Goal: Transaction & Acquisition: Book appointment/travel/reservation

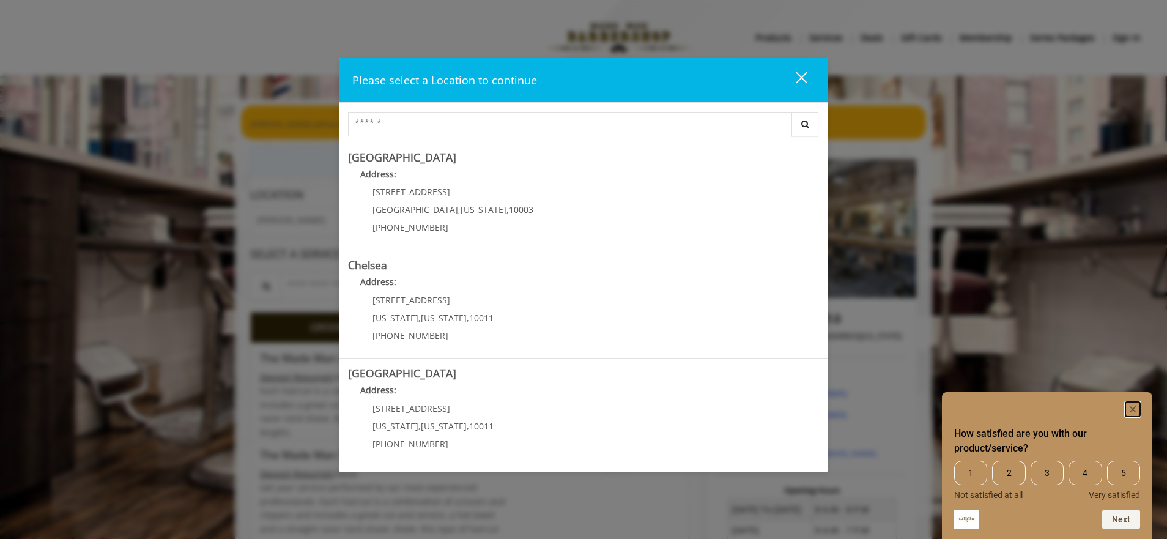
click at [1130, 409] on rect "Hide survey" at bounding box center [1133, 409] width 15 height 15
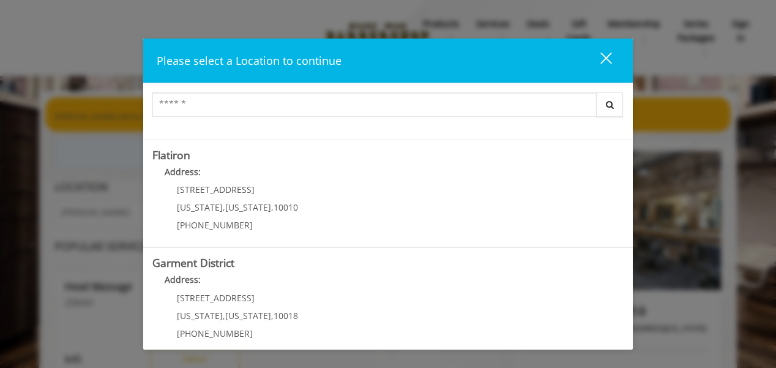
scroll to position [318, 0]
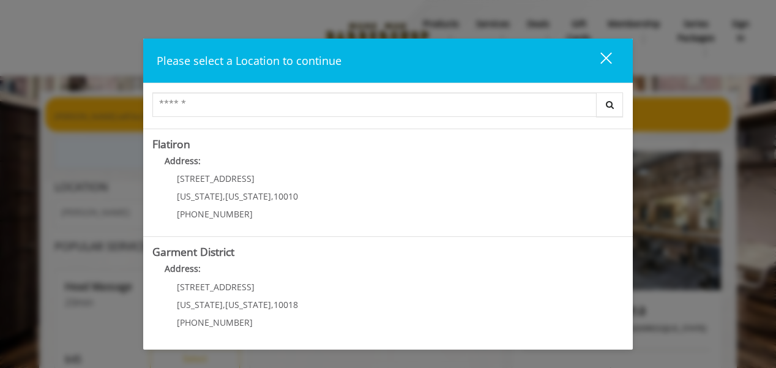
click at [195, 254] on b "Garment District" at bounding box center [193, 251] width 82 height 15
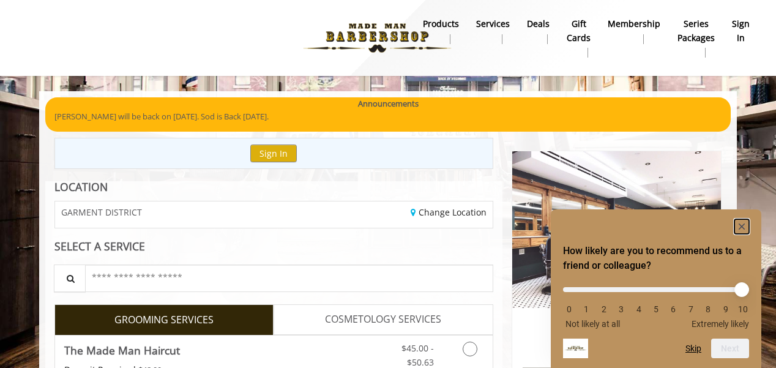
click at [743, 226] on icon "Hide survey" at bounding box center [741, 226] width 6 height 6
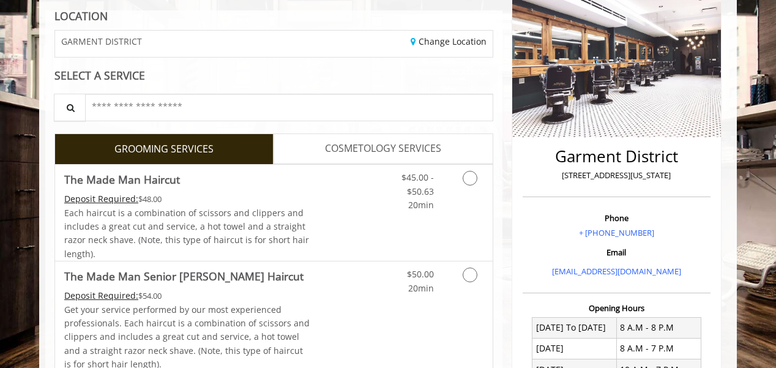
scroll to position [186, 0]
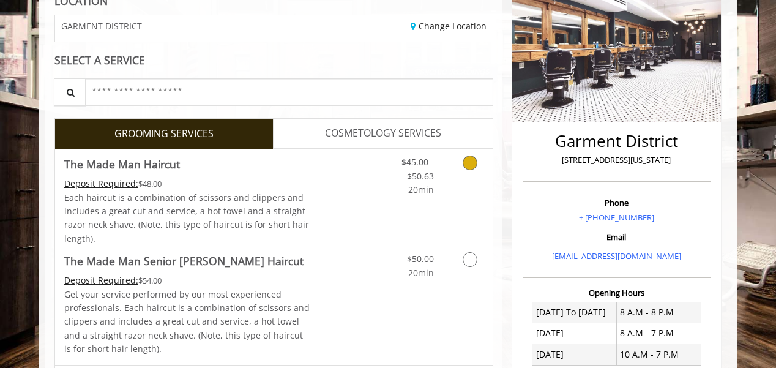
click at [463, 163] on icon "Grooming services" at bounding box center [469, 162] width 15 height 15
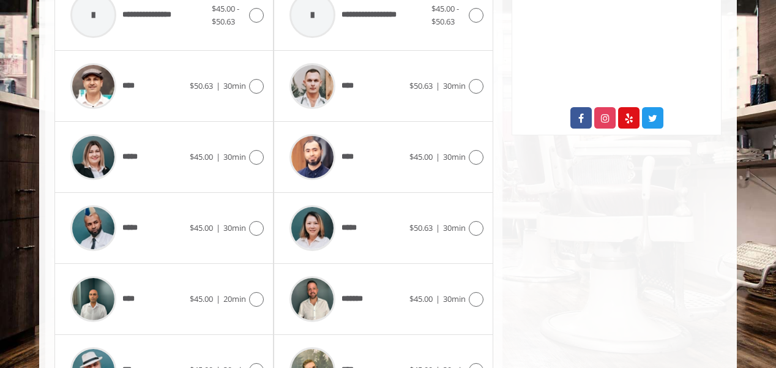
scroll to position [699, 0]
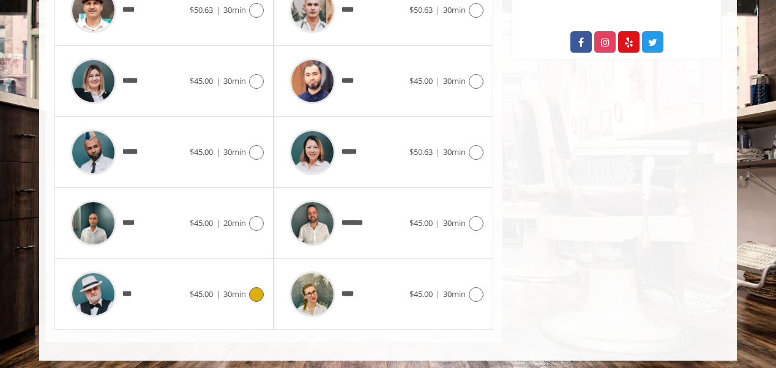
click at [261, 287] on icon at bounding box center [256, 294] width 15 height 15
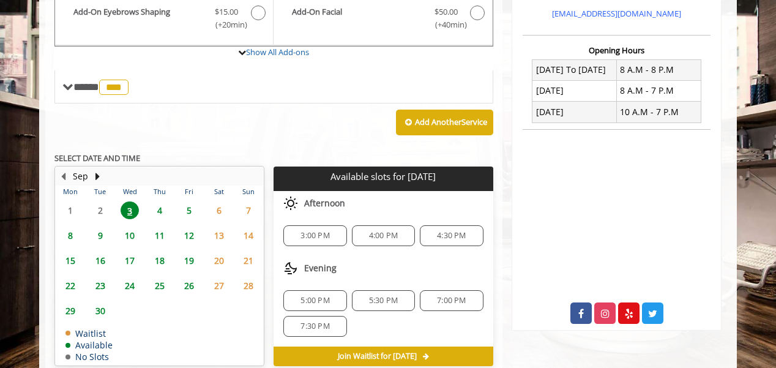
scroll to position [435, 0]
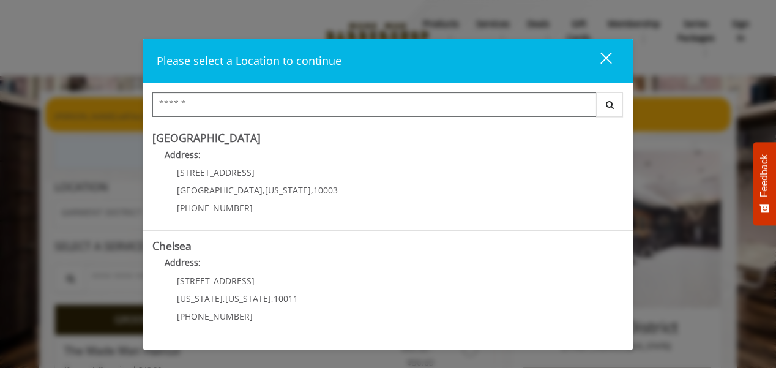
scroll to position [318, 0]
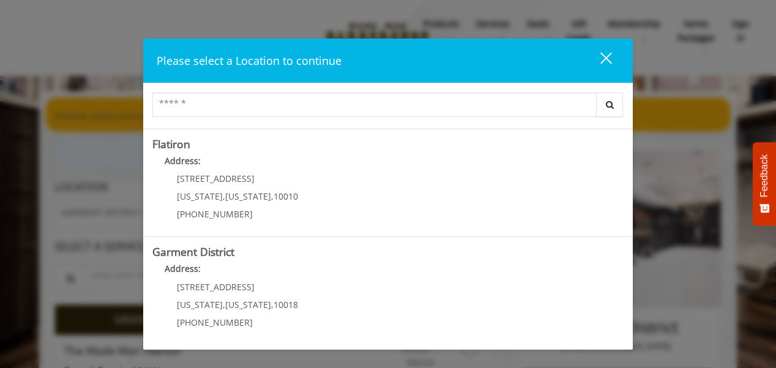
click at [310, 294] on District "Garment District Address: [STREET_ADDRESS][US_STATE][US_STATE] (212) 997-4247" at bounding box center [387, 290] width 471 height 89
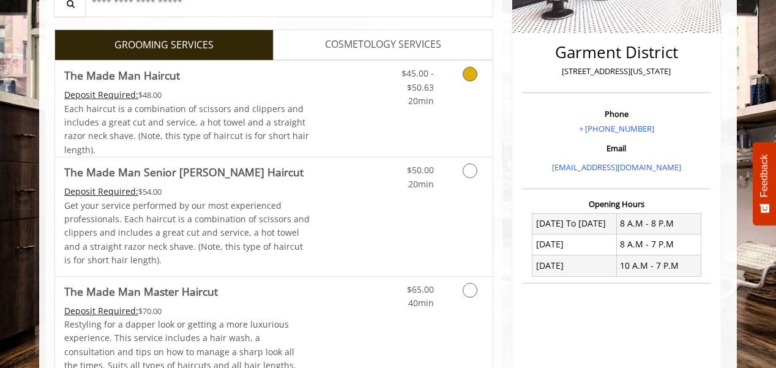
scroll to position [273, 0]
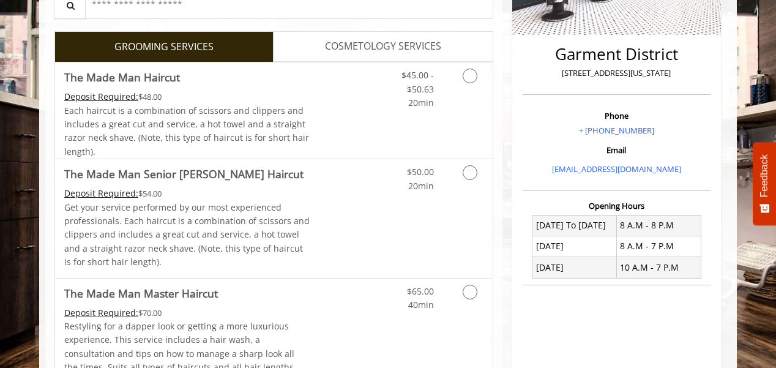
click at [469, 83] on link "Grooming services" at bounding box center [467, 85] width 31 height 47
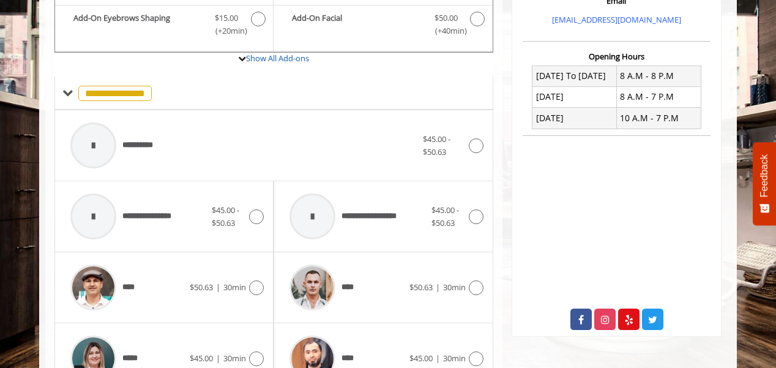
scroll to position [423, 0]
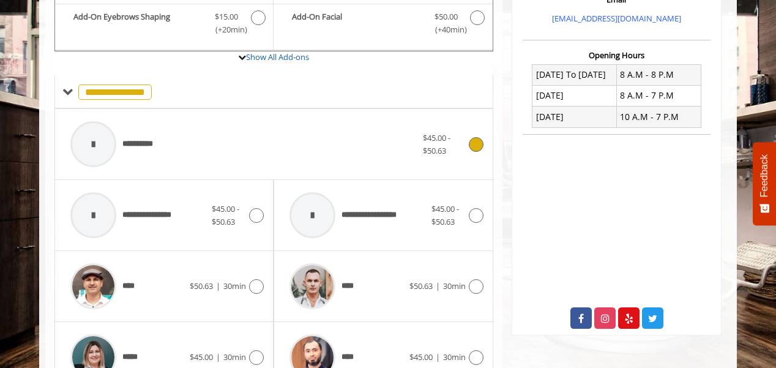
click at [480, 141] on icon at bounding box center [476, 144] width 15 height 15
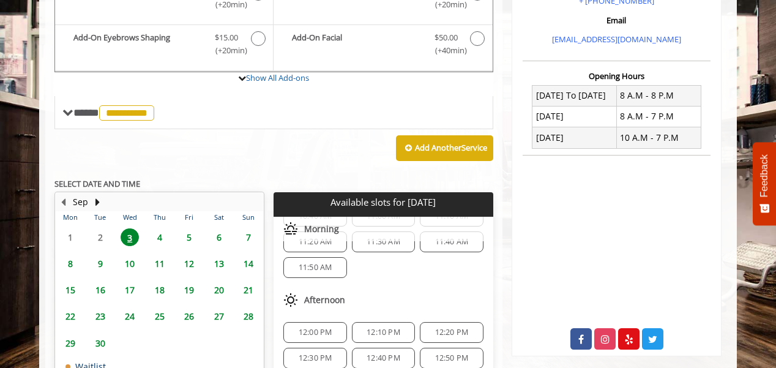
scroll to position [396, 0]
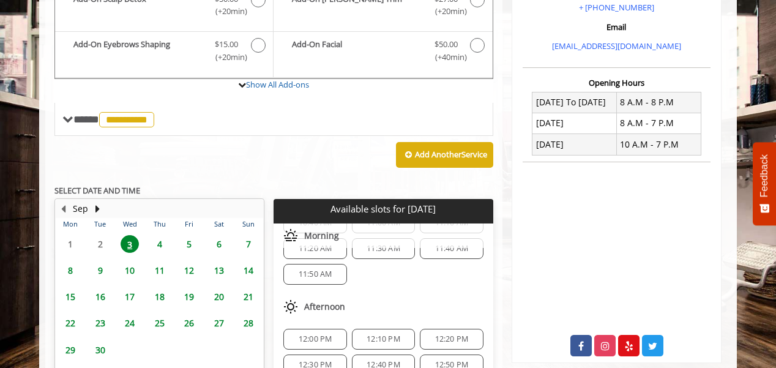
click at [374, 334] on span "12:10 PM" at bounding box center [383, 339] width 34 height 10
